Goal: Transaction & Acquisition: Purchase product/service

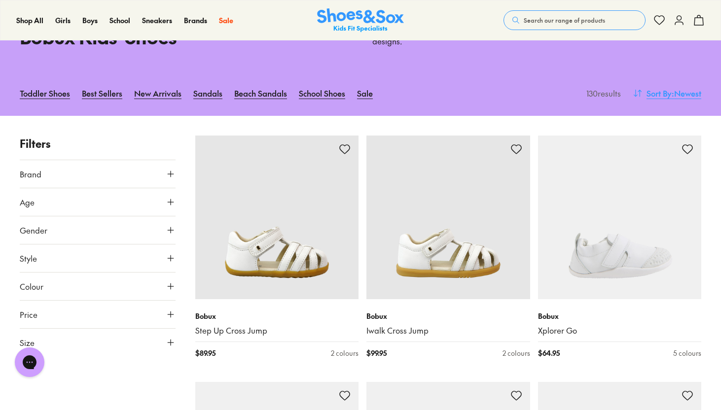
click at [672, 91] on span ": Newest" at bounding box center [687, 93] width 30 height 12
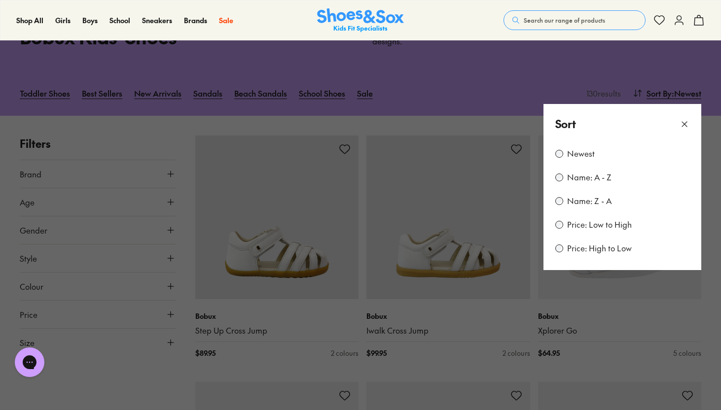
click at [605, 226] on label "Price: Low to High" at bounding box center [599, 225] width 65 height 11
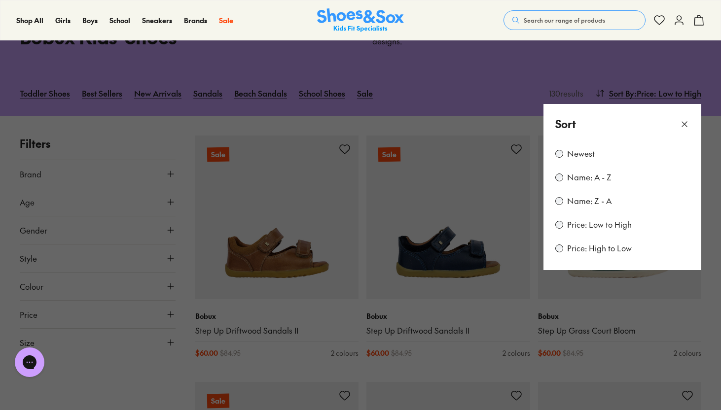
click at [482, 103] on button at bounding box center [360, 205] width 721 height 410
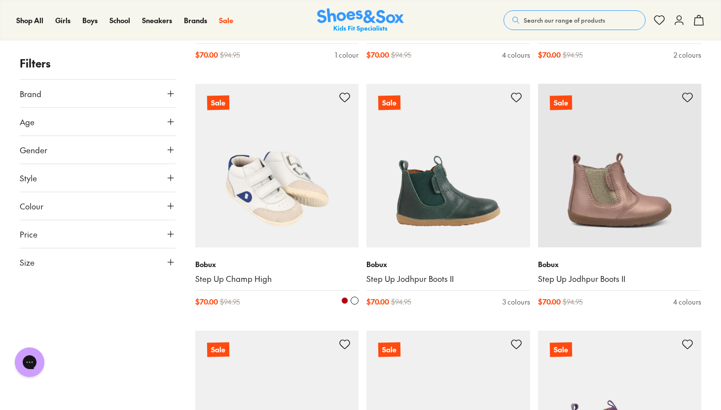
scroll to position [2110, 0]
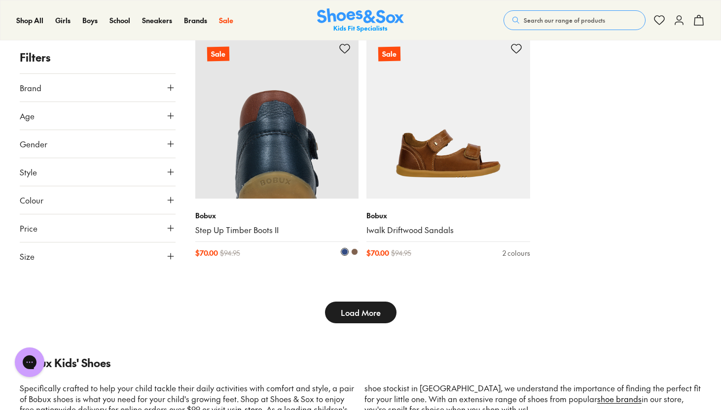
scroll to position [2645, 0]
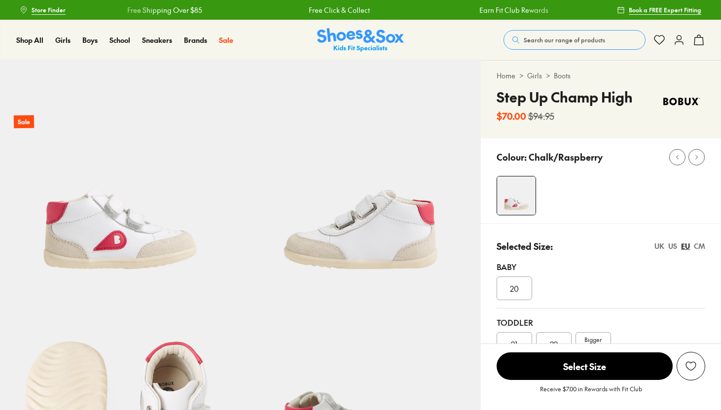
select select "*"
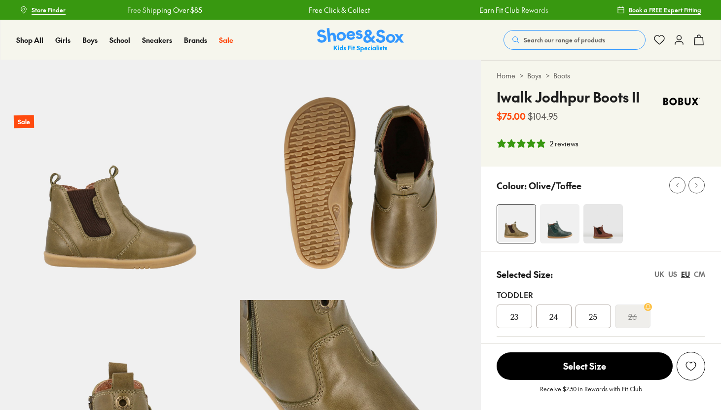
select select "*"
